Goal: Navigation & Orientation: Find specific page/section

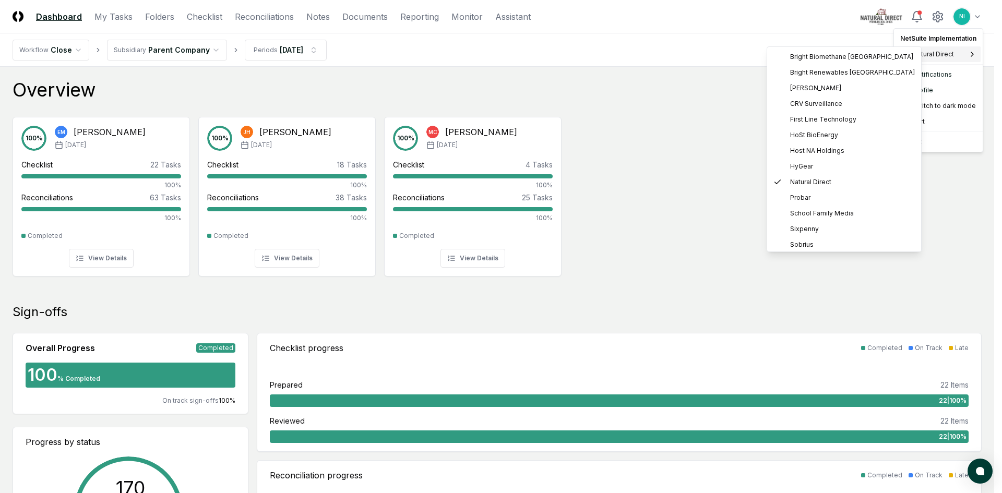
click at [970, 49] on div "Natural Direct" at bounding box center [938, 54] width 85 height 16
click at [819, 145] on div "Host NA Holdings" at bounding box center [844, 151] width 150 height 16
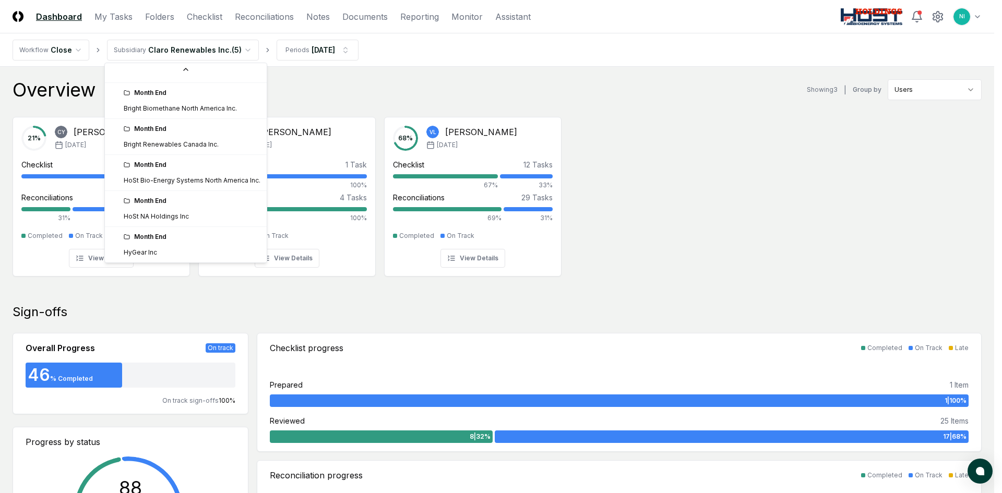
scroll to position [112, 0]
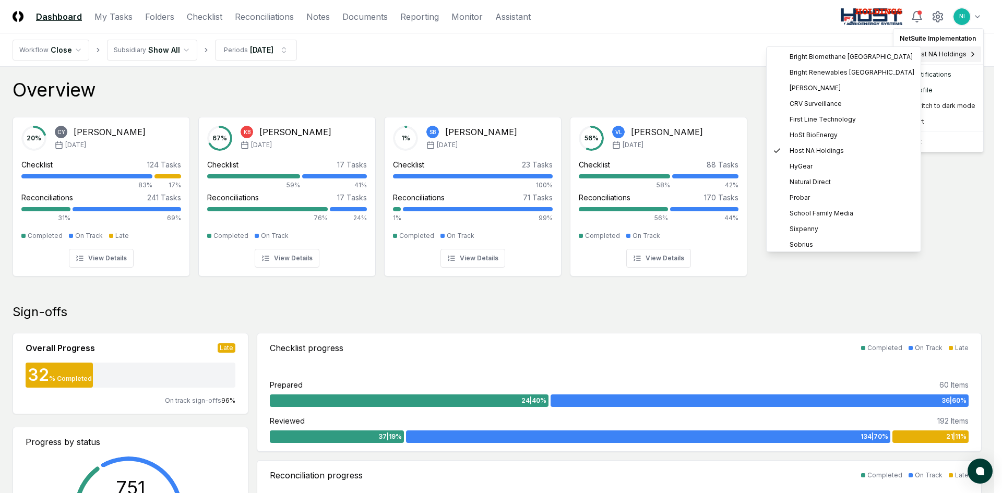
drag, startPoint x: 965, startPoint y: 56, endPoint x: 934, endPoint y: 59, distance: 31.4
click at [965, 56] on div "Host NA Holdings" at bounding box center [939, 54] width 86 height 16
click at [878, 61] on span "Bright Biomethane North America" at bounding box center [851, 56] width 123 height 9
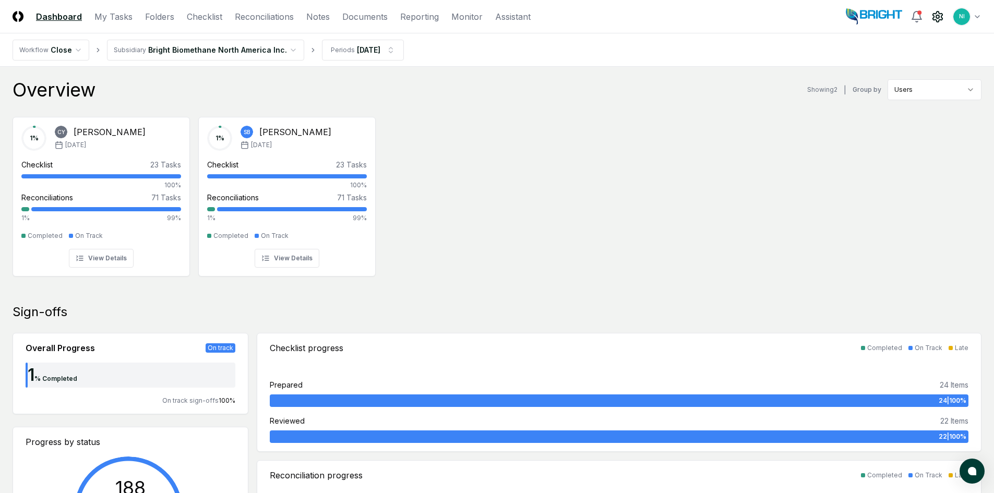
click at [935, 18] on icon at bounding box center [938, 16] width 13 height 13
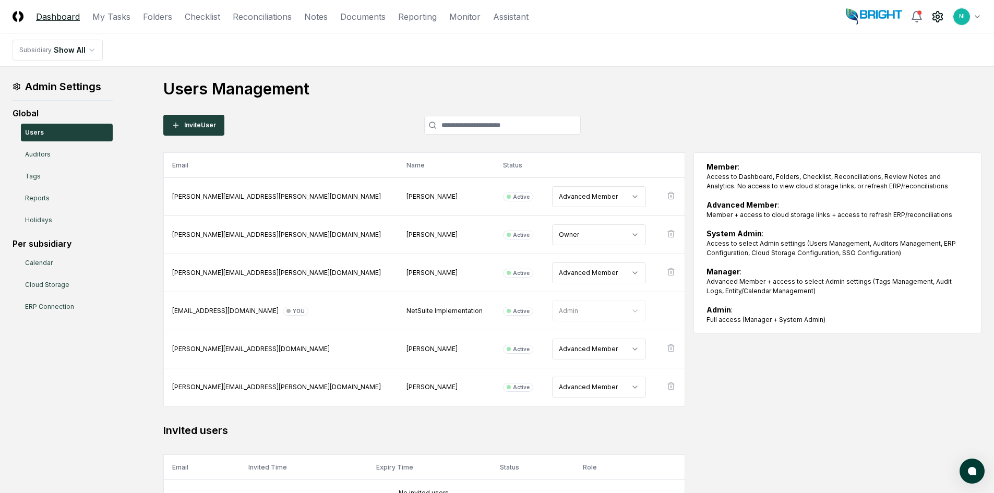
click at [43, 19] on link "Dashboard" at bounding box center [58, 16] width 44 height 13
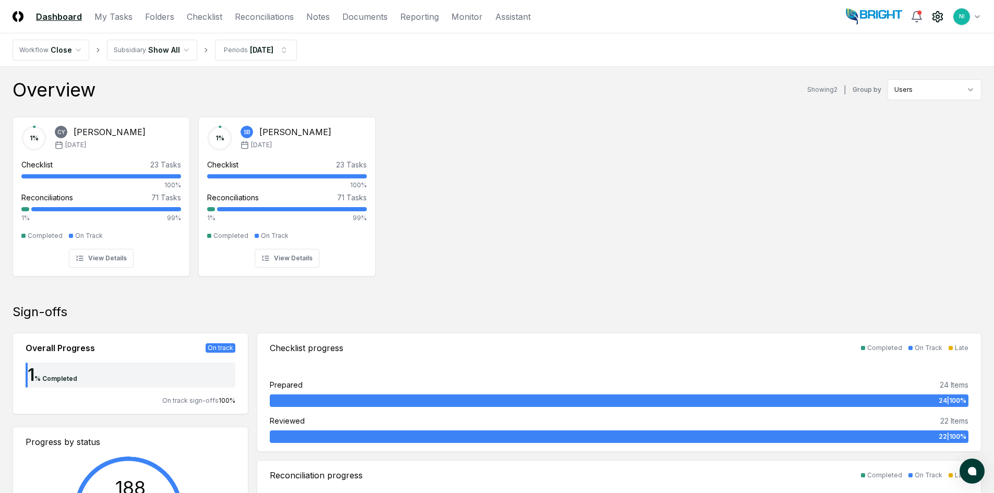
click at [939, 16] on icon at bounding box center [938, 16] width 13 height 13
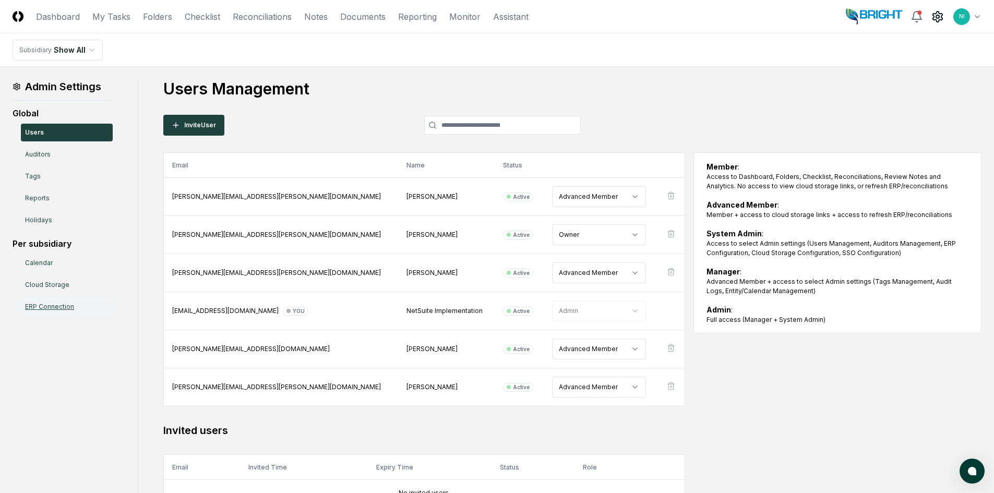
click at [39, 307] on link "ERP Connection" at bounding box center [67, 307] width 92 height 18
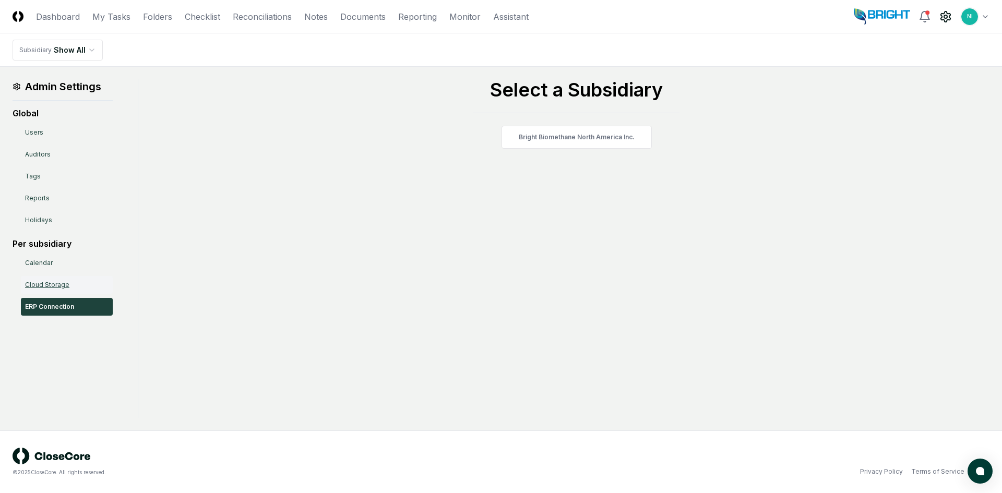
click at [40, 282] on link "Cloud Storage" at bounding box center [67, 285] width 92 height 18
click at [41, 259] on link "Calendar" at bounding box center [67, 263] width 92 height 18
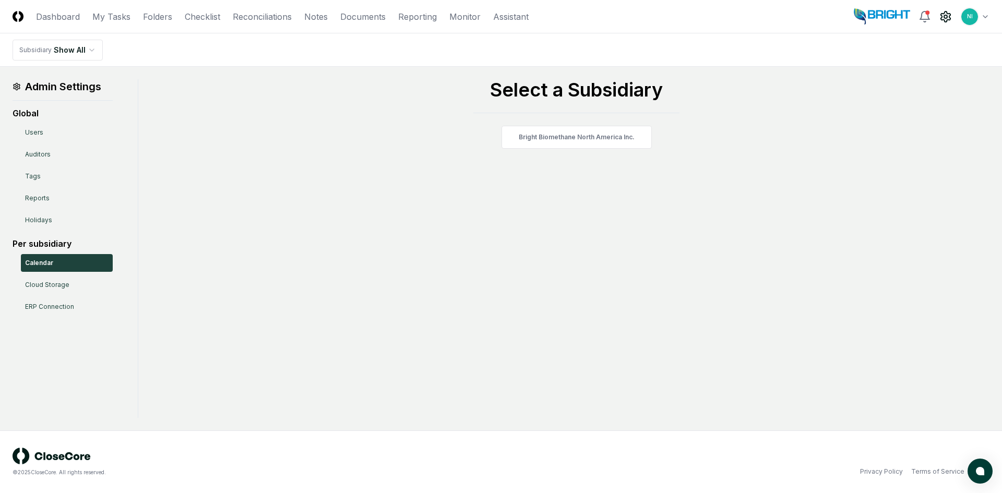
click at [137, 18] on nav "CloseCore Dashboard My Tasks Folders Checklist Reconciliations Notes Documents …" at bounding box center [271, 16] width 516 height 13
click at [147, 18] on link "Folders" at bounding box center [157, 16] width 29 height 13
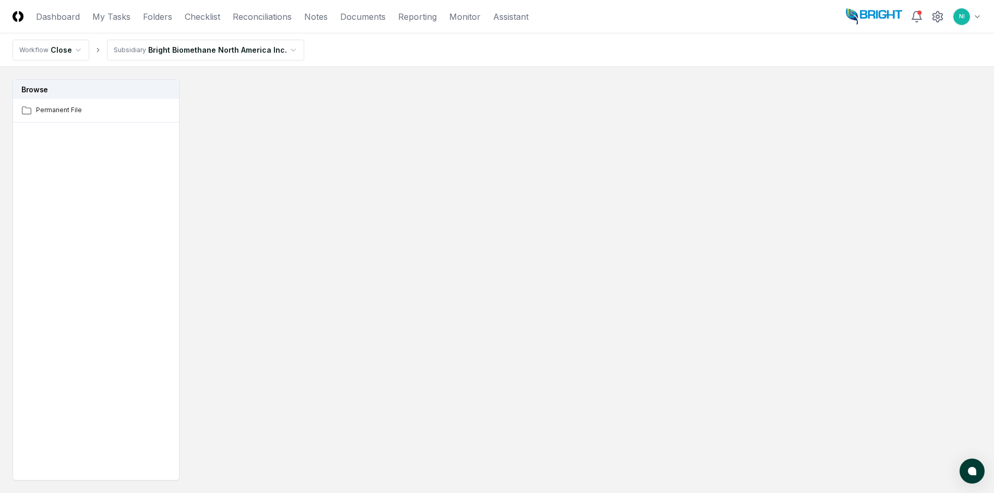
click at [168, 49] on html "CloseCore Dashboard My Tasks Folders Checklist Reconciliations Notes Documents …" at bounding box center [497, 278] width 994 height 556
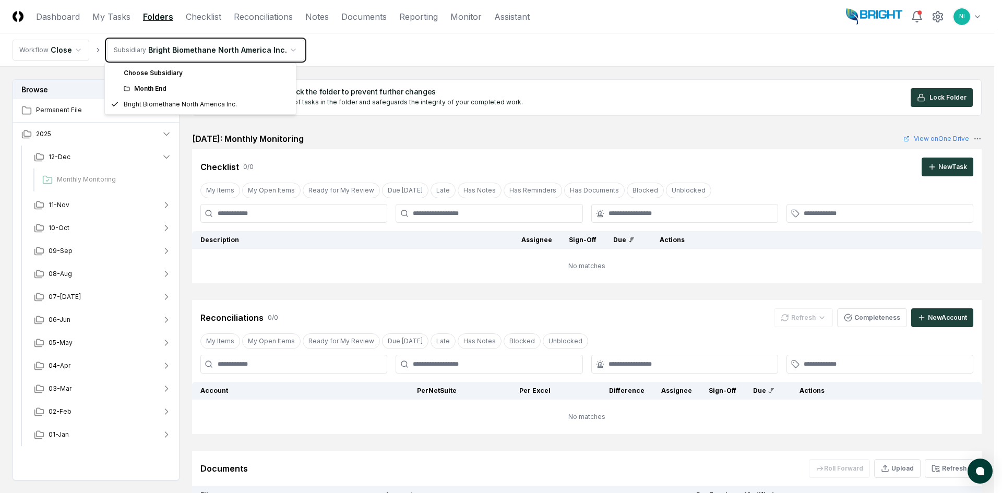
click at [981, 15] on html "CloseCore Dashboard My Tasks Folders Checklist Reconciliations Notes Documents …" at bounding box center [501, 307] width 1002 height 614
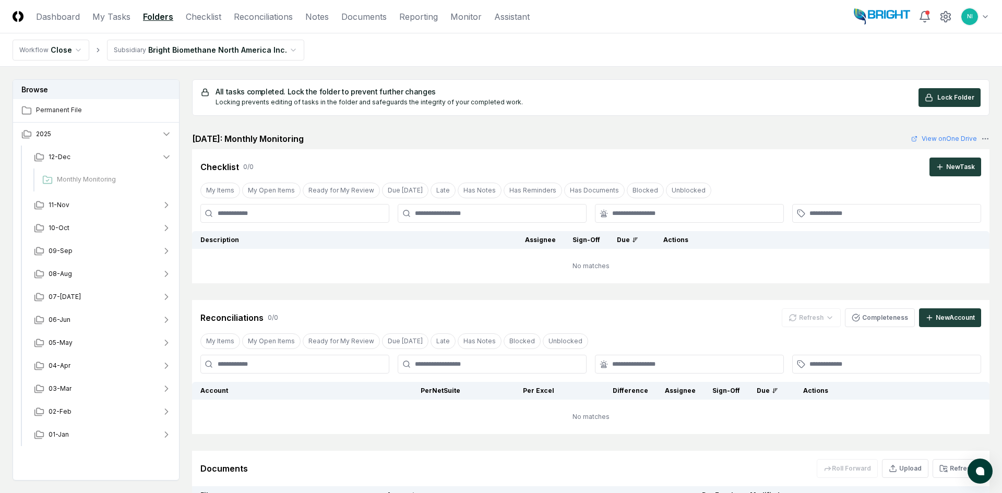
click at [979, 15] on html "CloseCore Dashboard My Tasks Folders Checklist Reconciliations Notes Documents …" at bounding box center [501, 307] width 1002 height 614
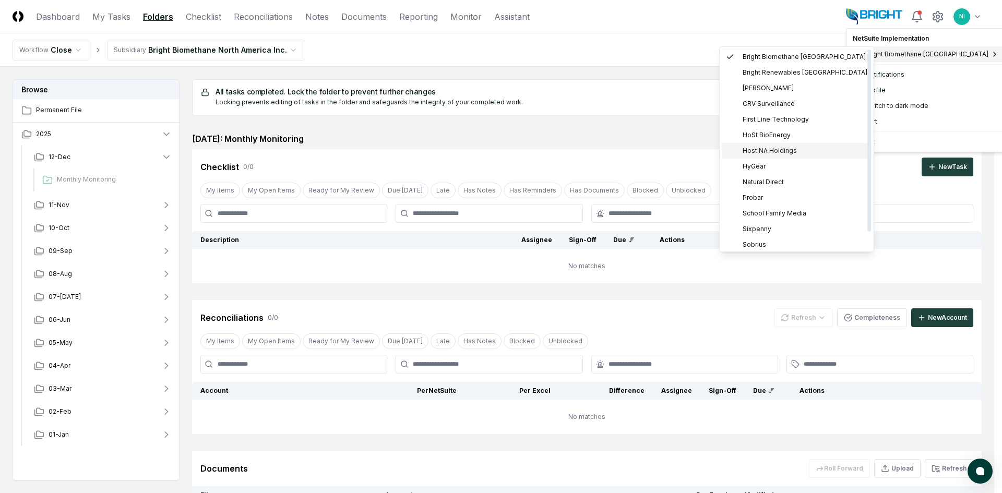
click at [771, 149] on span "Host NA Holdings" at bounding box center [770, 150] width 54 height 9
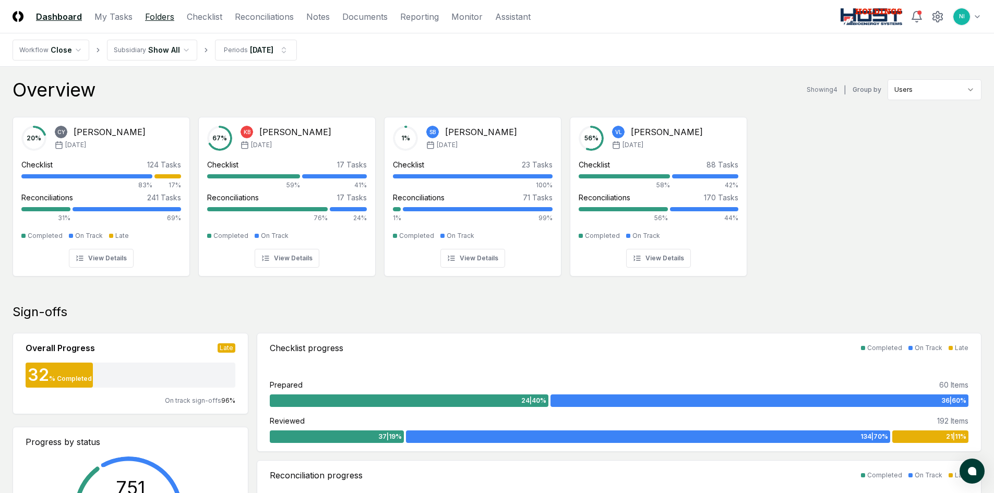
click at [147, 22] on link "Folders" at bounding box center [159, 16] width 29 height 13
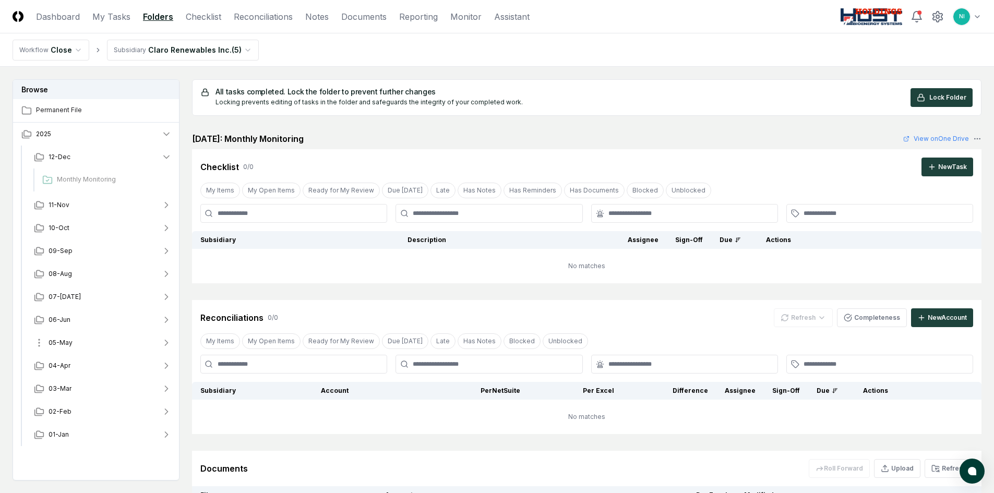
click at [77, 341] on button "05-May" at bounding box center [103, 342] width 155 height 23
click at [74, 272] on button "08-Aug" at bounding box center [103, 274] width 155 height 23
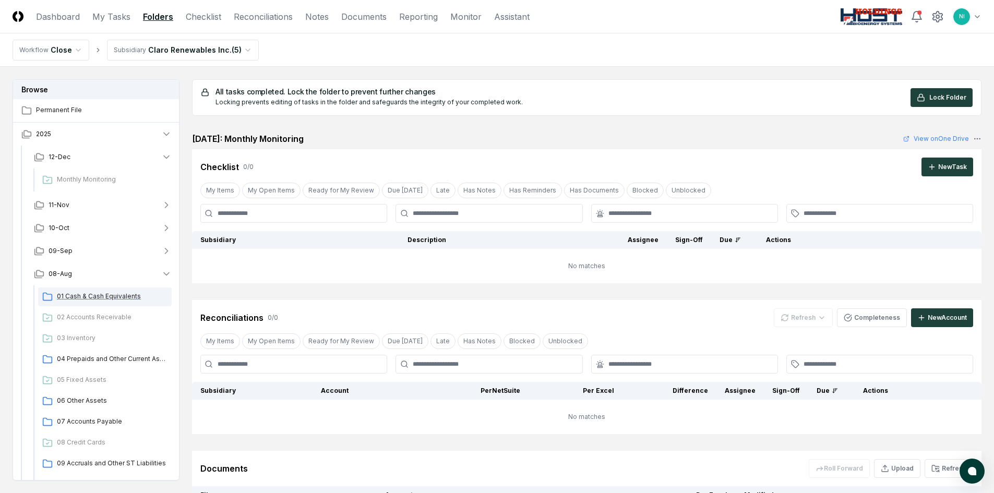
click at [108, 291] on div "01 Cash & Cash Equivalents" at bounding box center [105, 297] width 134 height 19
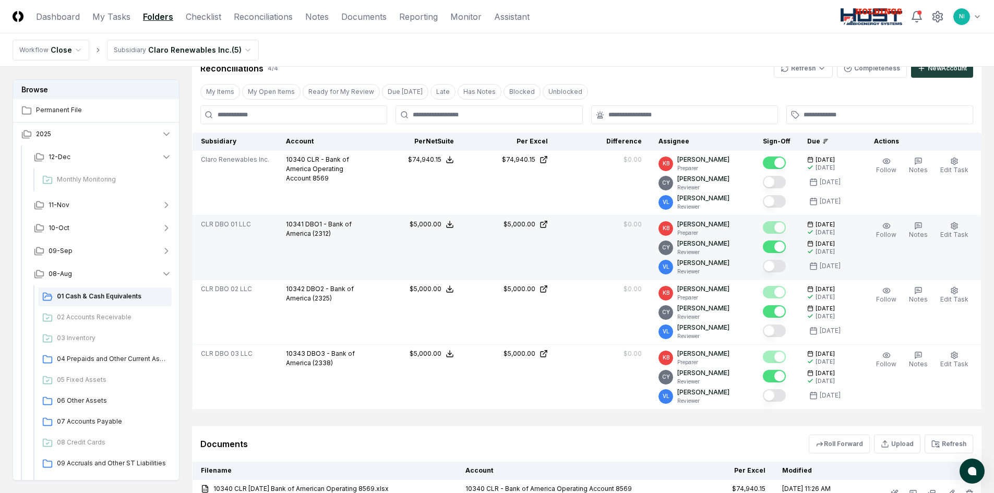
scroll to position [261, 0]
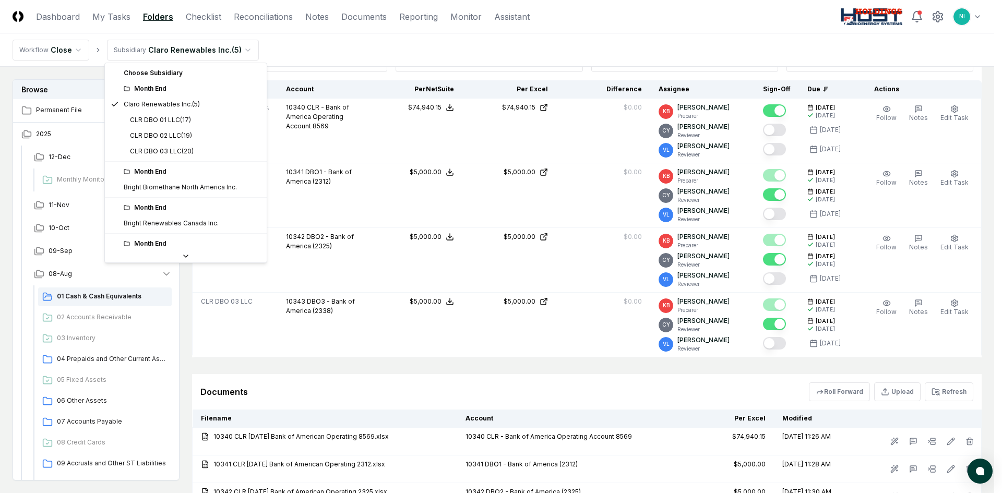
click at [240, 57] on html "CloseCore Dashboard My Tasks Folders Checklist Reconciliations Notes Documents …" at bounding box center [501, 176] width 1002 height 875
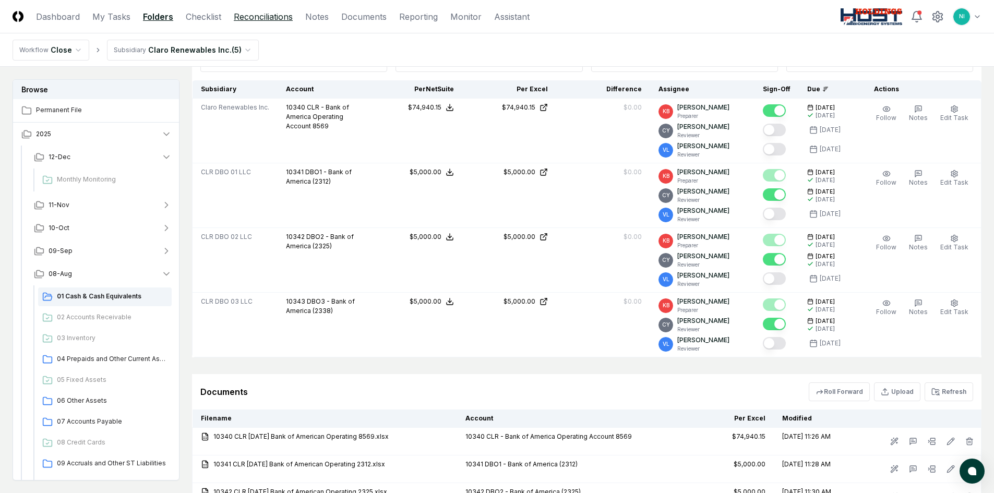
click at [272, 20] on link "Reconciliations" at bounding box center [263, 16] width 59 height 13
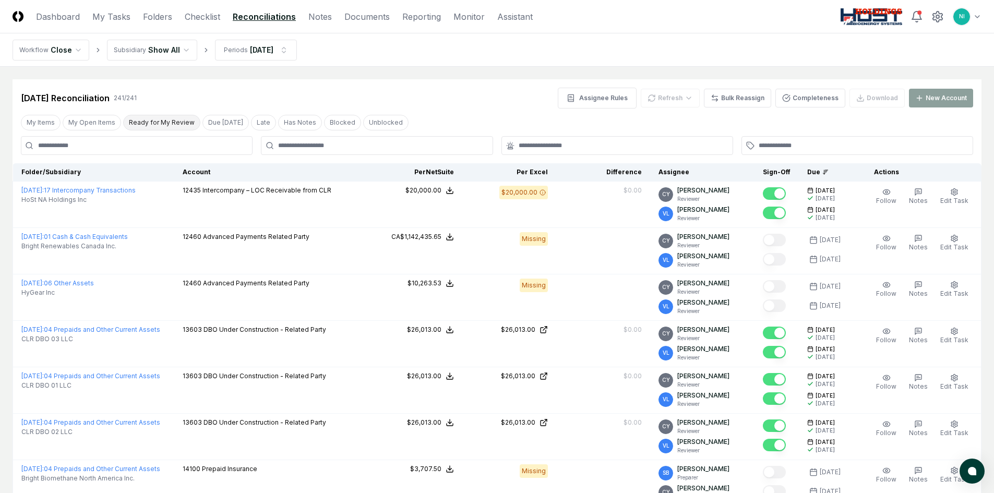
drag, startPoint x: 156, startPoint y: 10, endPoint x: 180, endPoint y: 118, distance: 110.6
click at [156, 10] on link "Folders" at bounding box center [157, 16] width 29 height 13
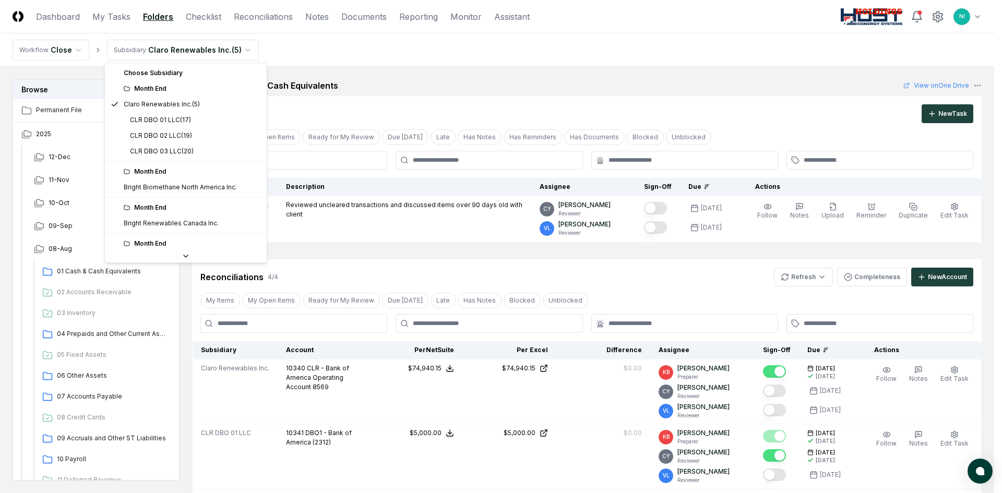
click at [181, 46] on html "CloseCore Dashboard My Tasks Folders Checklist Reconciliations Notes Documents …" at bounding box center [501, 437] width 1002 height 875
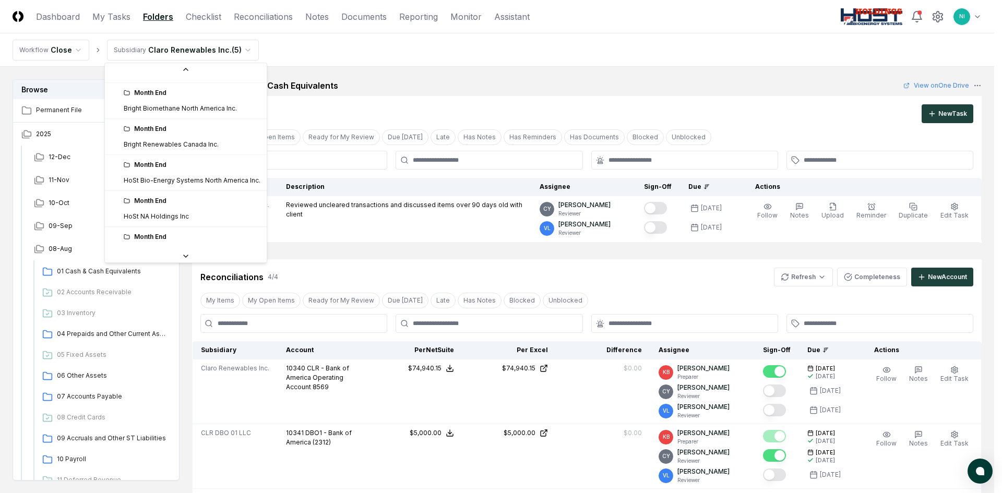
scroll to position [91, 0]
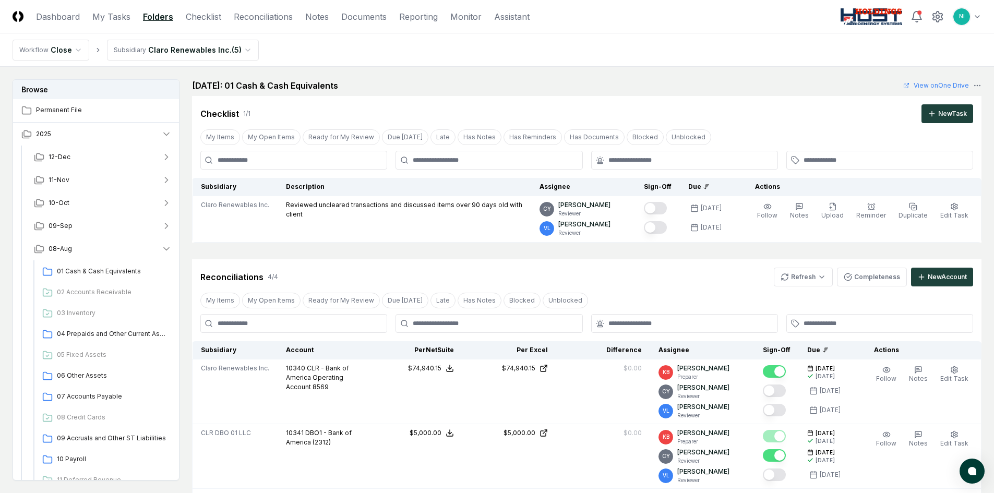
click at [135, 51] on html "CloseCore Dashboard My Tasks Folders Checklist Reconciliations Notes Documents …" at bounding box center [497, 437] width 994 height 875
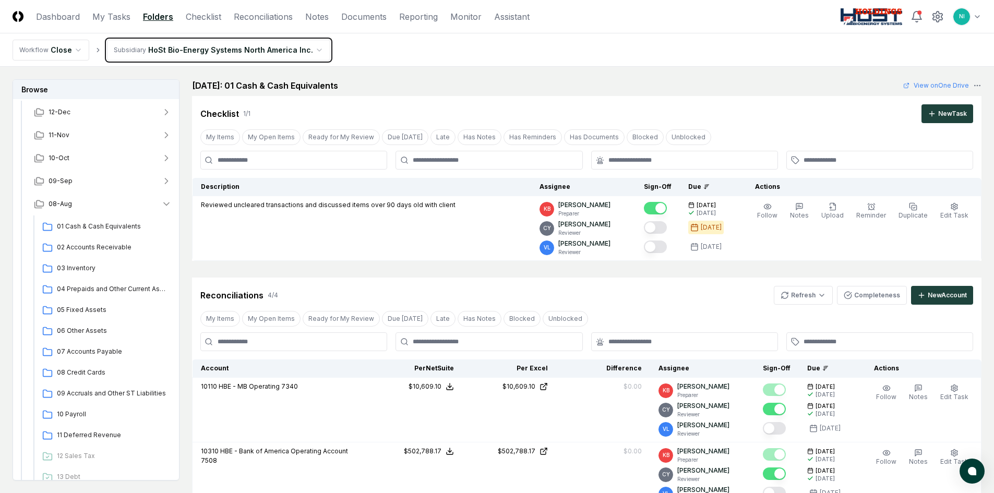
scroll to position [209, 0]
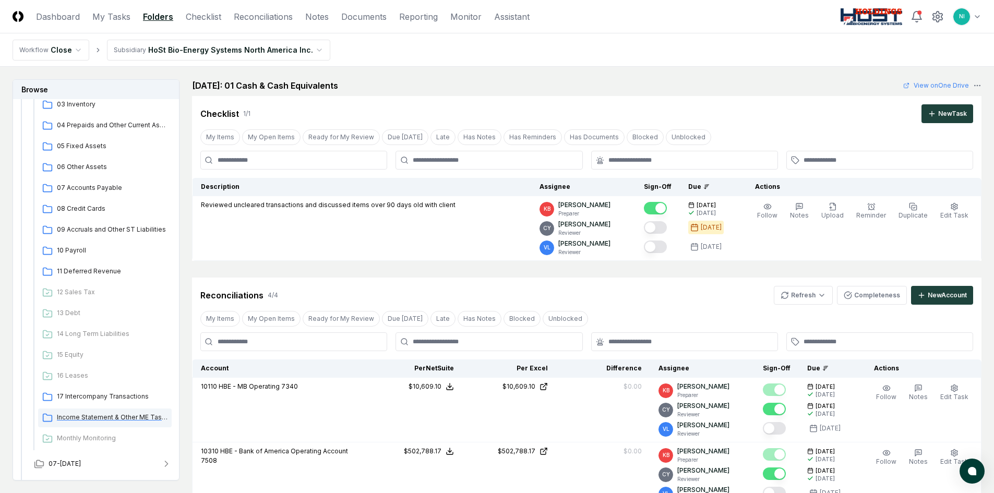
click at [90, 410] on div "Income Statement & Other ME Tasks" at bounding box center [105, 418] width 134 height 19
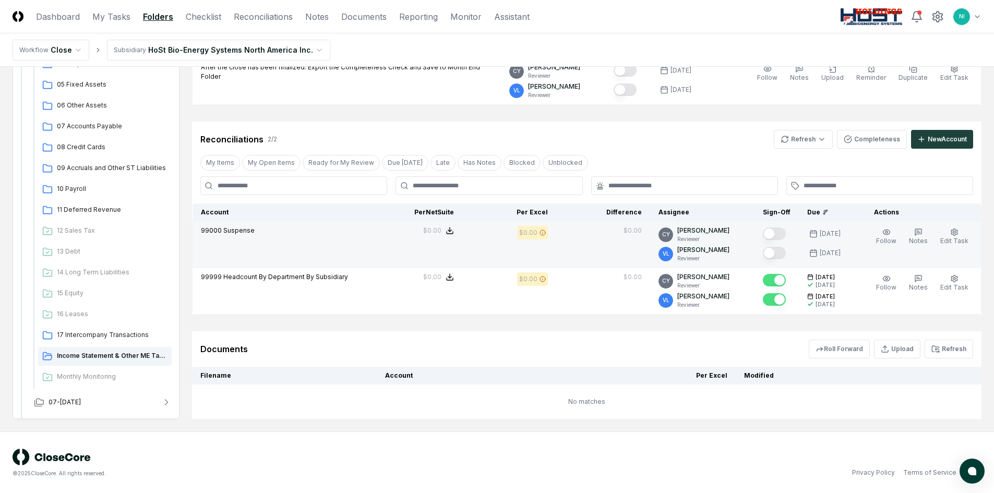
scroll to position [575, 0]
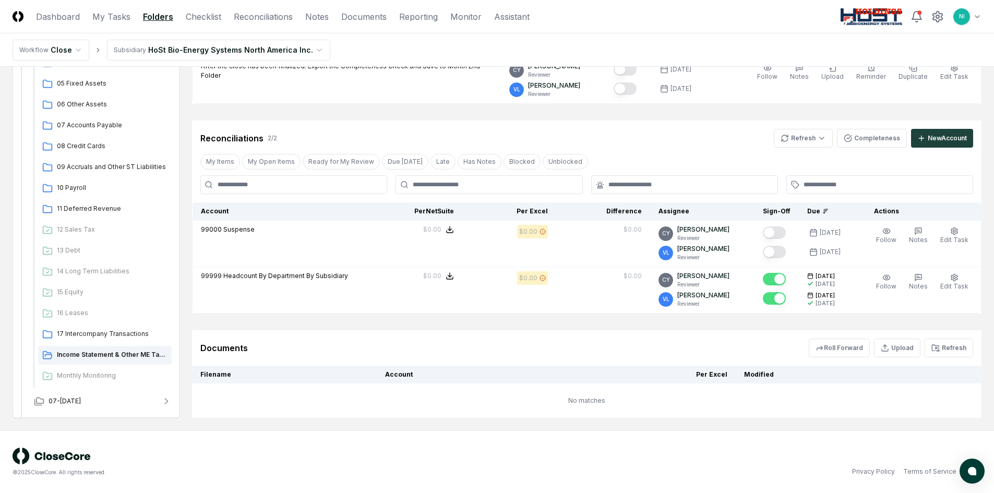
click at [956, 347] on button "Refresh" at bounding box center [949, 348] width 49 height 19
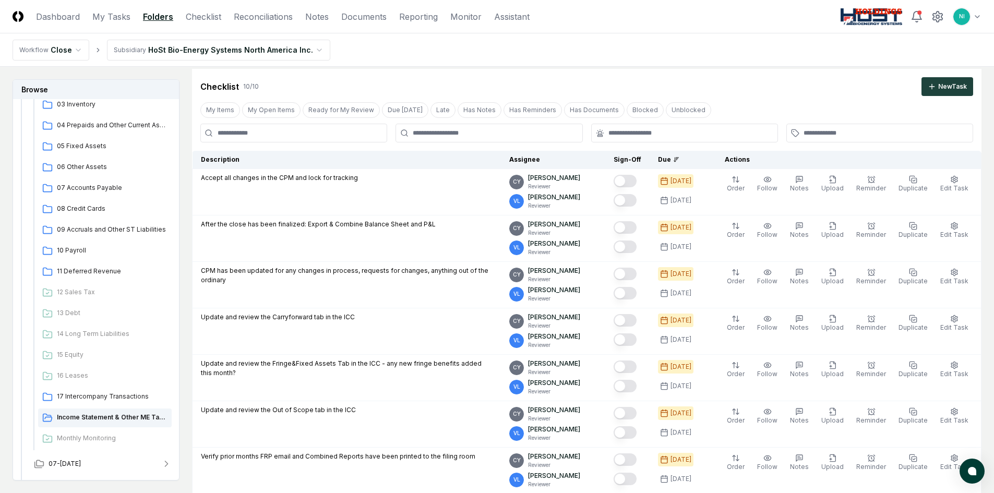
scroll to position [1, 0]
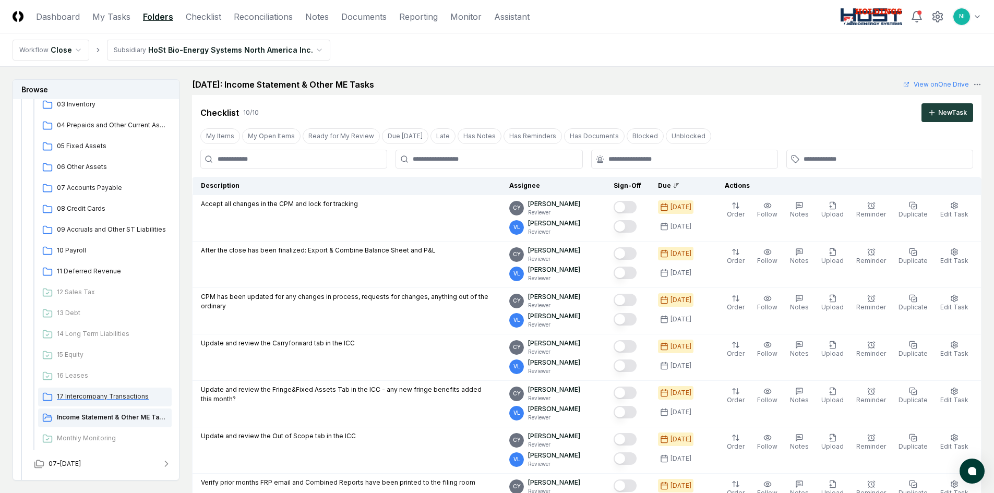
click at [66, 395] on span "17 Intercompany Transactions" at bounding box center [112, 396] width 111 height 9
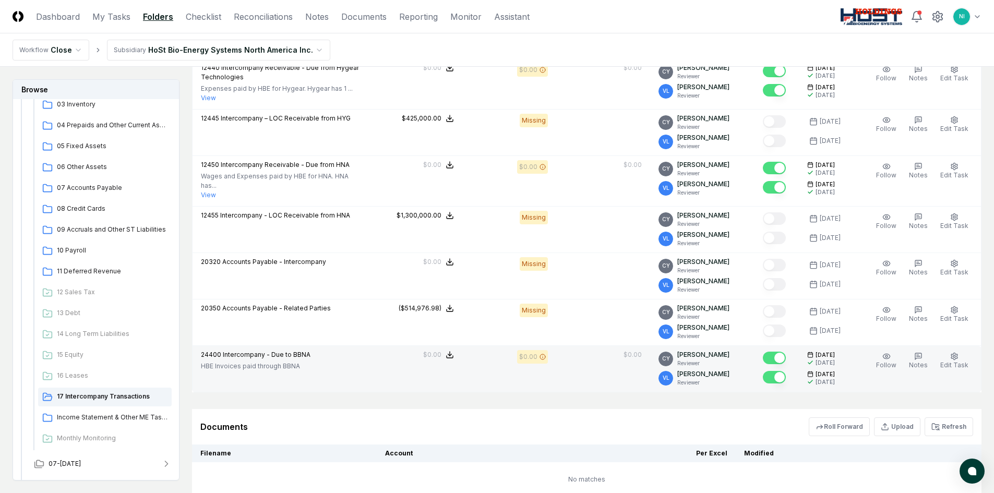
scroll to position [599, 0]
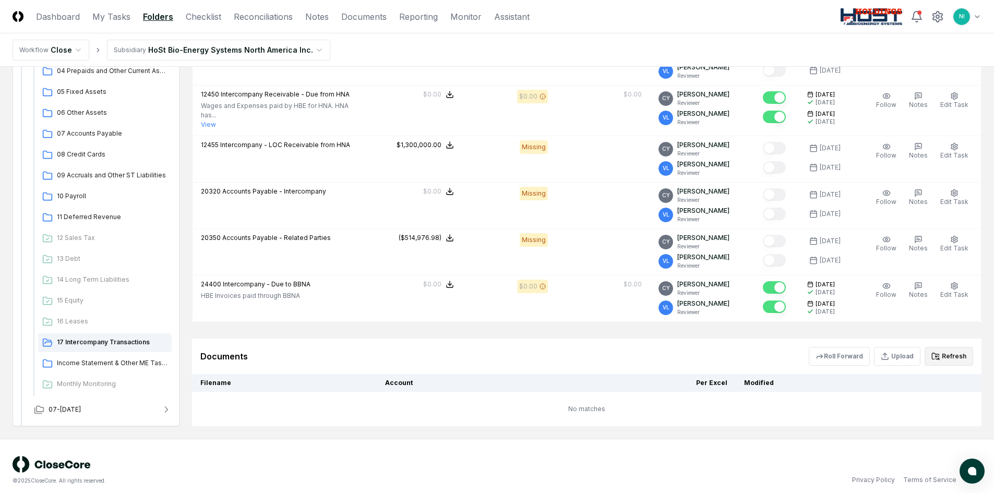
click at [949, 348] on button "Refresh" at bounding box center [949, 356] width 49 height 19
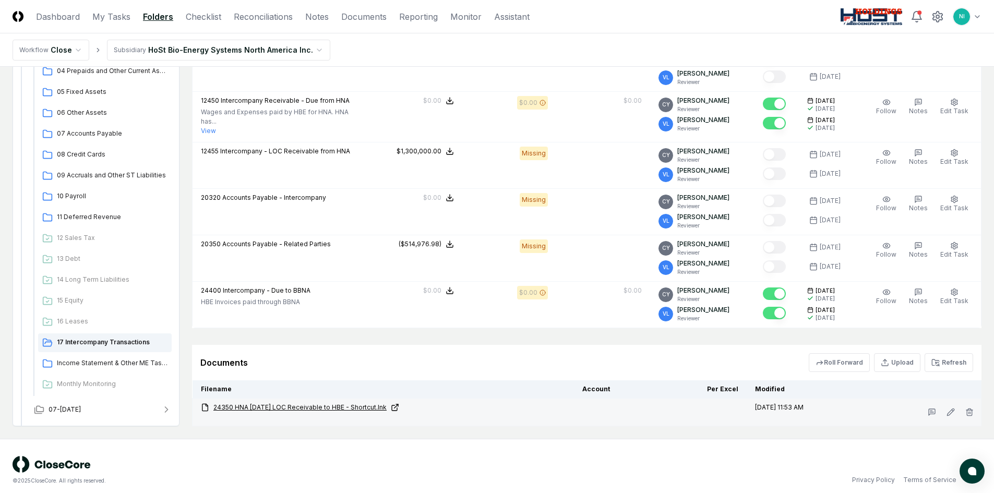
click at [327, 403] on link "24350 HNA [DATE] LOC Receivable to HBE - Shortcut.lnk" at bounding box center [383, 407] width 365 height 9
